Goal: Find specific page/section: Find specific page/section

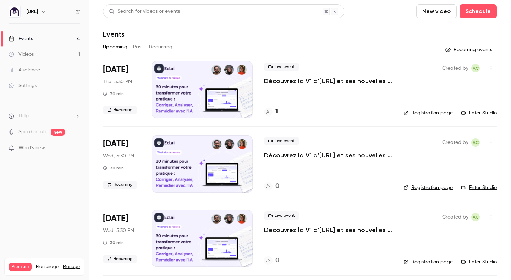
click at [40, 55] on link "Videos 1" at bounding box center [44, 55] width 89 height 16
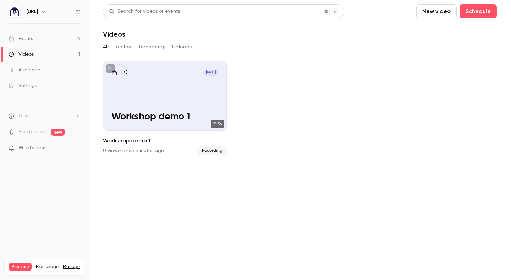
click at [39, 86] on link "Settings" at bounding box center [44, 86] width 89 height 16
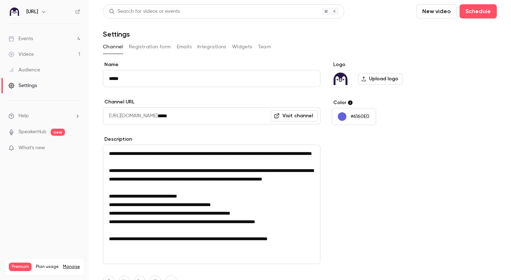
click at [146, 45] on button "Registration form" at bounding box center [150, 46] width 42 height 11
